Goal: Transaction & Acquisition: Purchase product/service

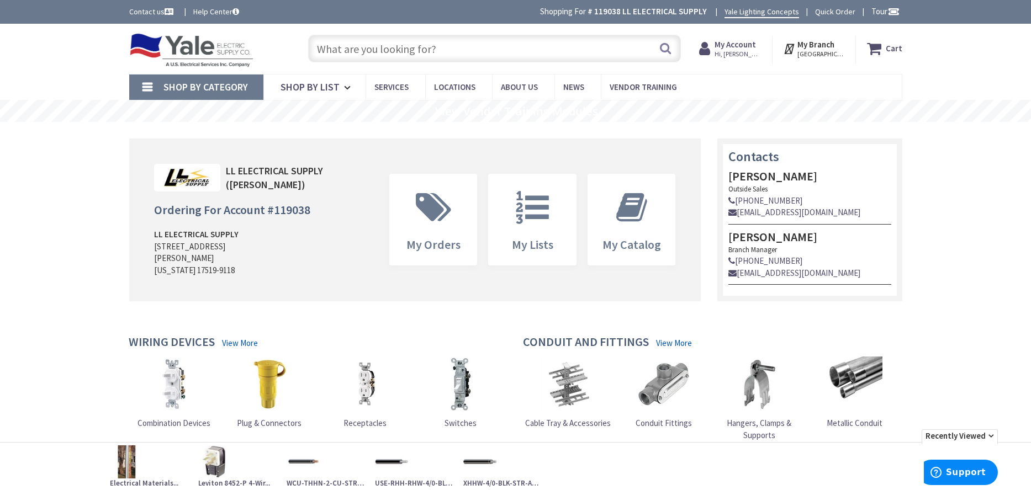
click at [334, 53] on input "text" at bounding box center [494, 49] width 373 height 28
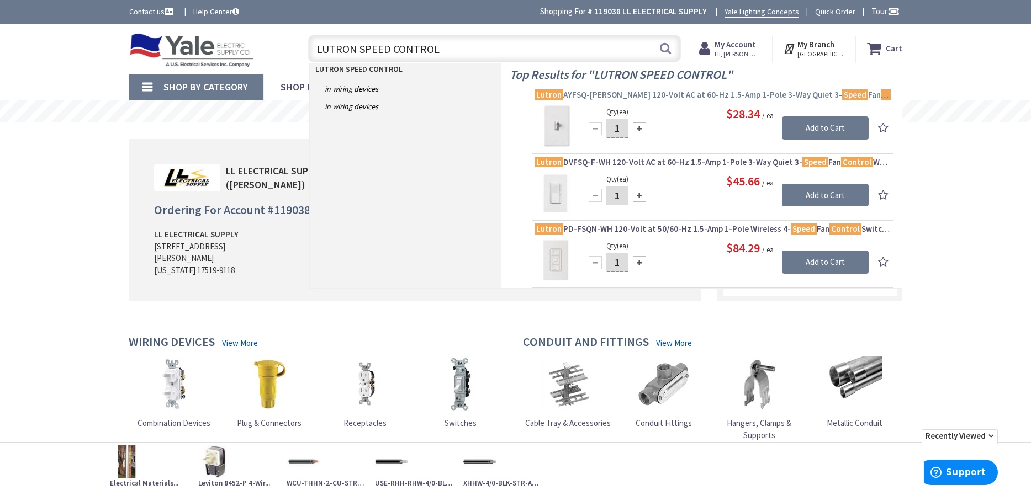
type input "LUTRON SPEED CONTROL"
click at [702, 94] on span "Lutron AYFSQ-FH-WH 120-Volt AC at 60-Hz 1.5-Amp 1-Pole 3-Way Quiet 3- Speed Fan…" at bounding box center [712, 94] width 356 height 11
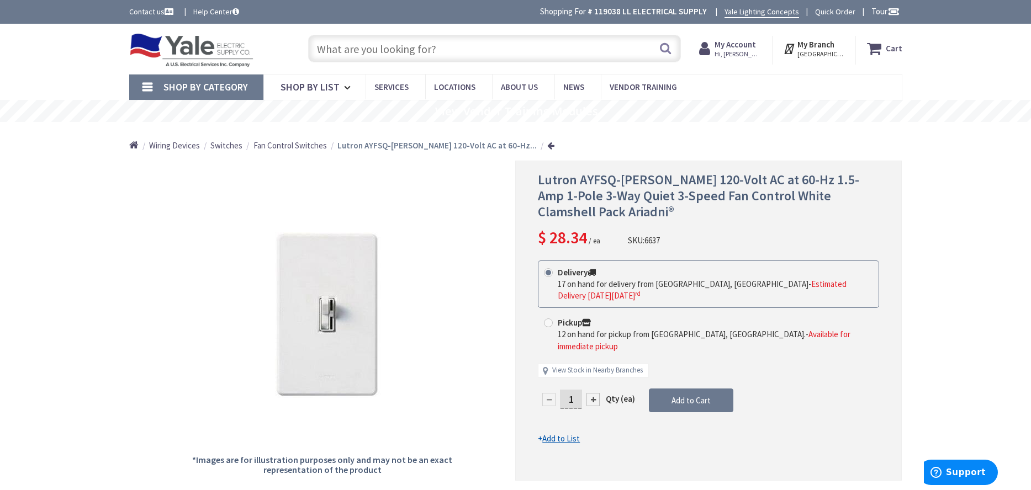
click at [350, 50] on input "text" at bounding box center [494, 49] width 373 height 28
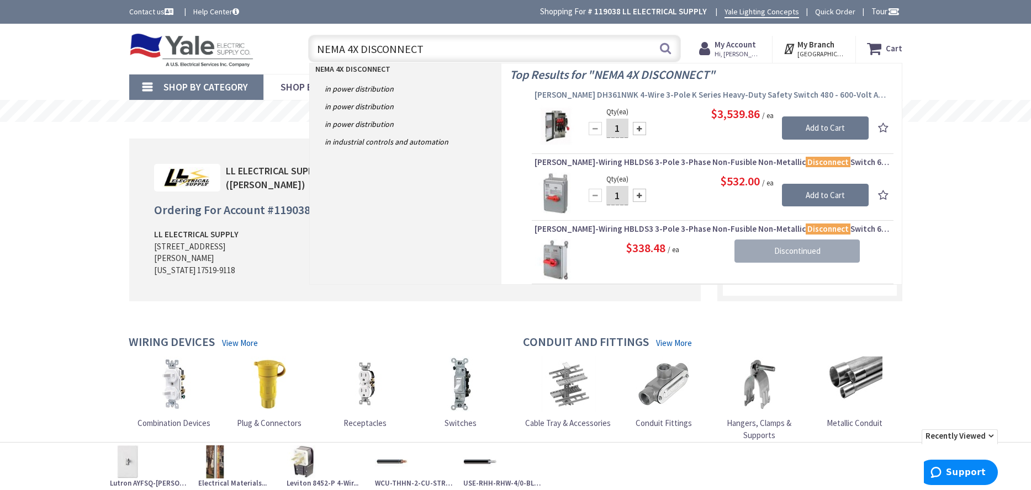
type input "NEMA 4X DISCONNECT"
click at [688, 97] on span "Eaton DH361NWK 4-Wire 3-Pole K Series Heavy-Duty Safety Switch 480 - 600-Volt A…" at bounding box center [712, 94] width 356 height 11
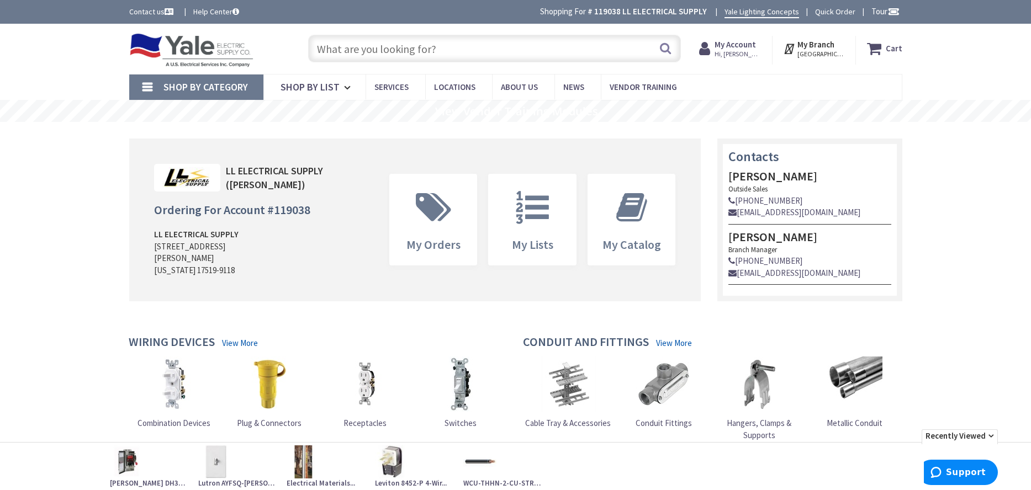
click at [358, 51] on input "text" at bounding box center [494, 49] width 373 height 28
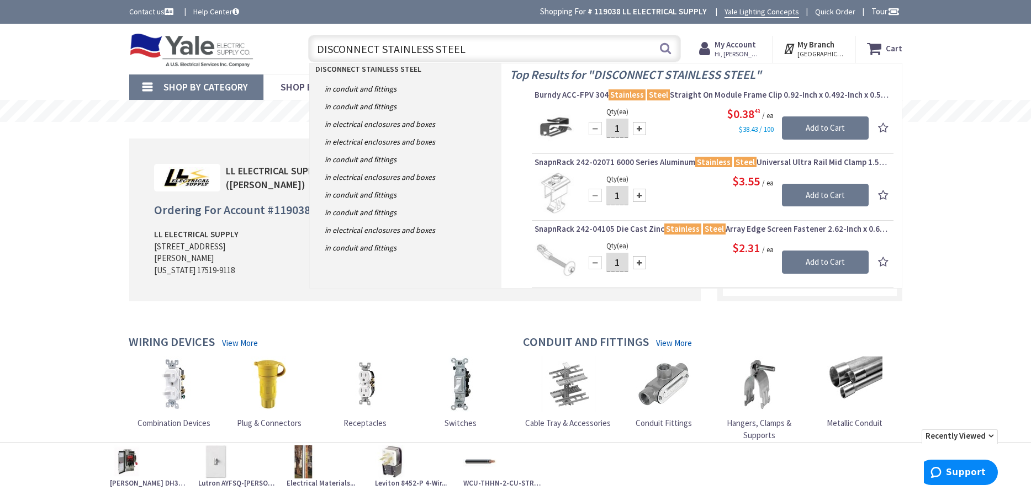
click at [382, 50] on input "DISCONNECT STAINLESS STEEL" at bounding box center [494, 49] width 373 height 28
drag, startPoint x: 463, startPoint y: 47, endPoint x: 383, endPoint y: 54, distance: 80.9
click at [383, 54] on input "DISCONNECT STAINLESS STEEL" at bounding box center [494, 49] width 373 height 28
click at [316, 46] on input "DISCONNECT" at bounding box center [494, 49] width 373 height 28
paste input "STAINLESS STEEL"
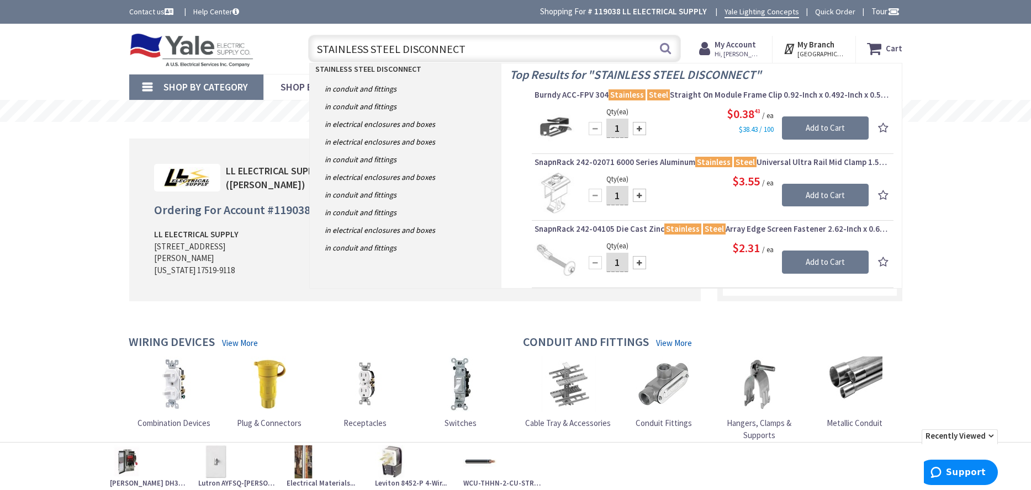
click at [465, 46] on input "STAINLESS STEEL DISCONNECT" at bounding box center [494, 49] width 373 height 28
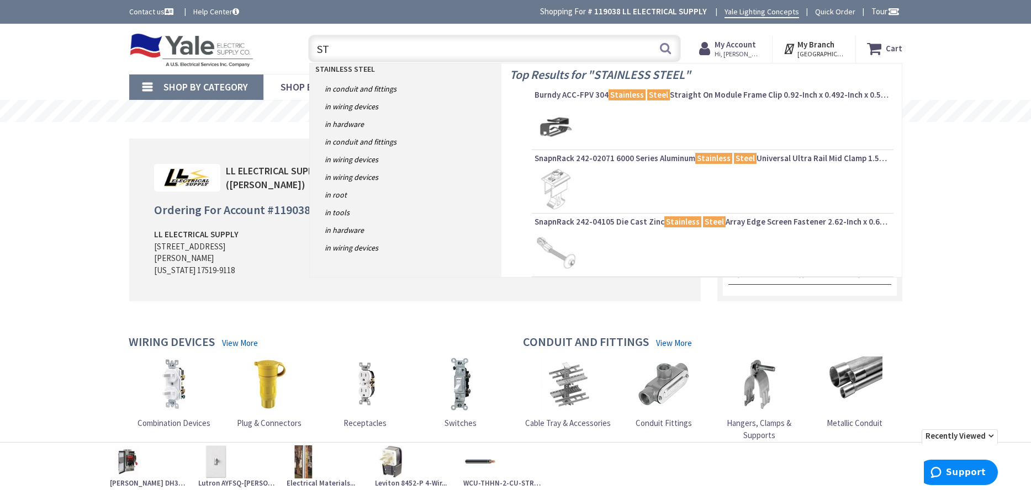
type input "S"
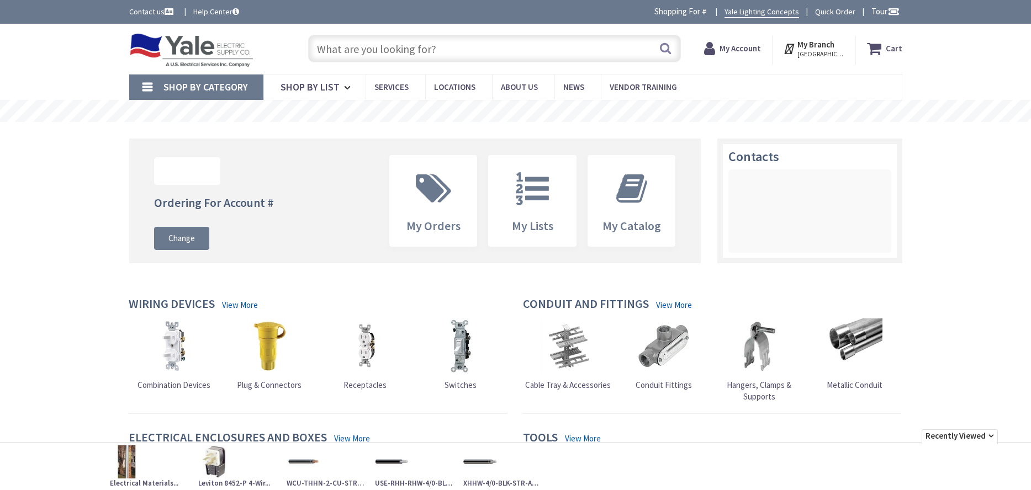
click at [337, 48] on input "text" at bounding box center [494, 49] width 373 height 28
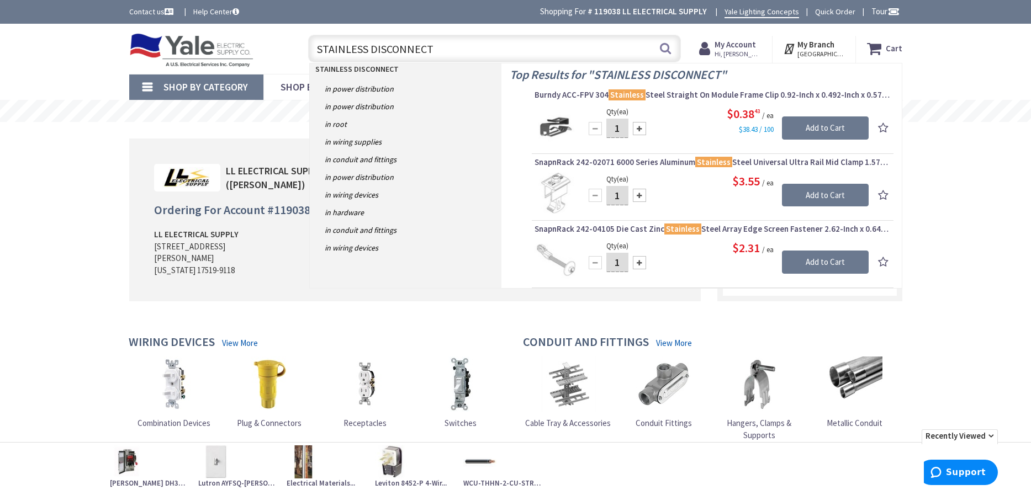
type input "STAINLESS DISCONNECT"
